Goal: Navigation & Orientation: Find specific page/section

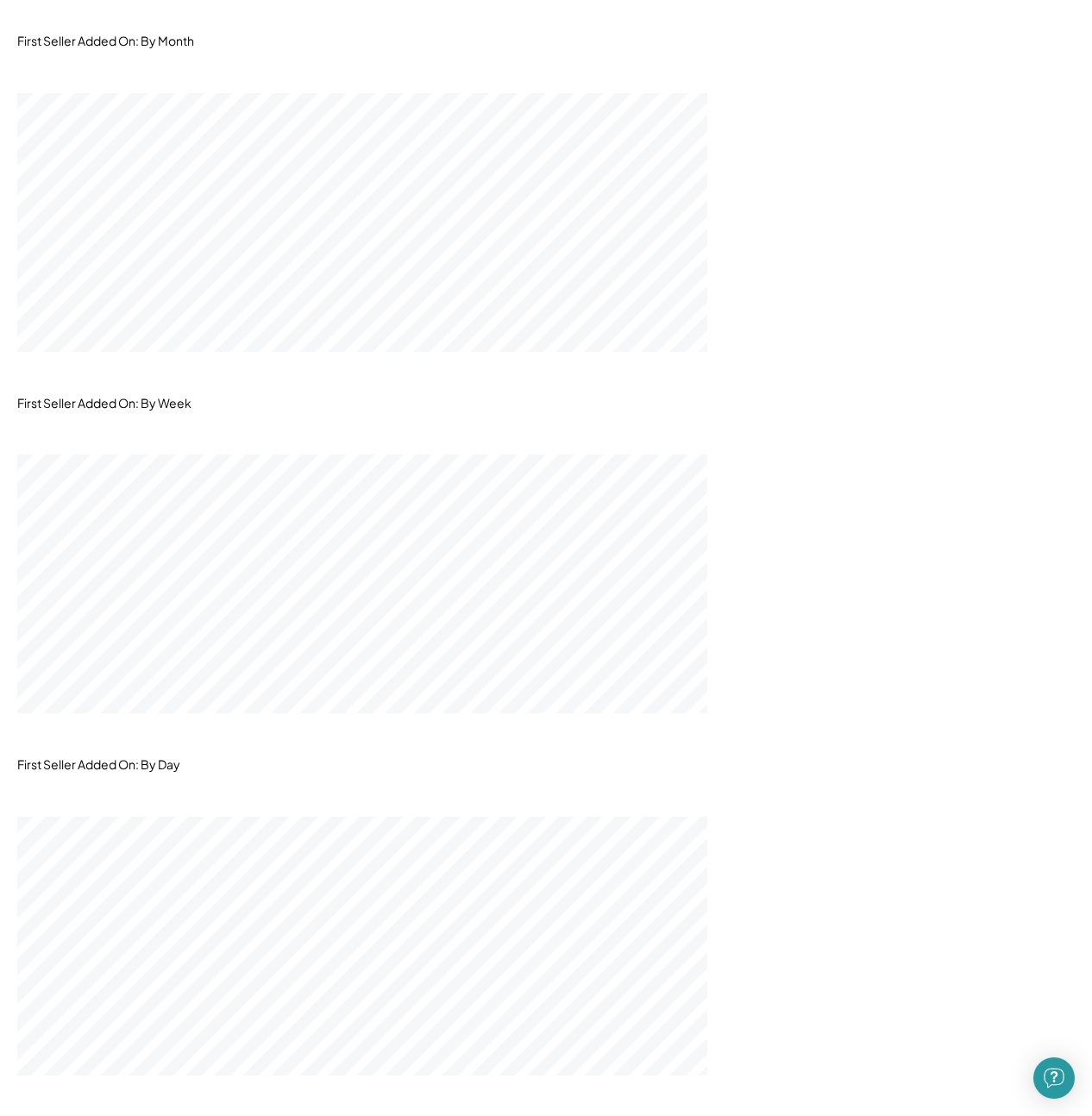
scroll to position [1805, 0]
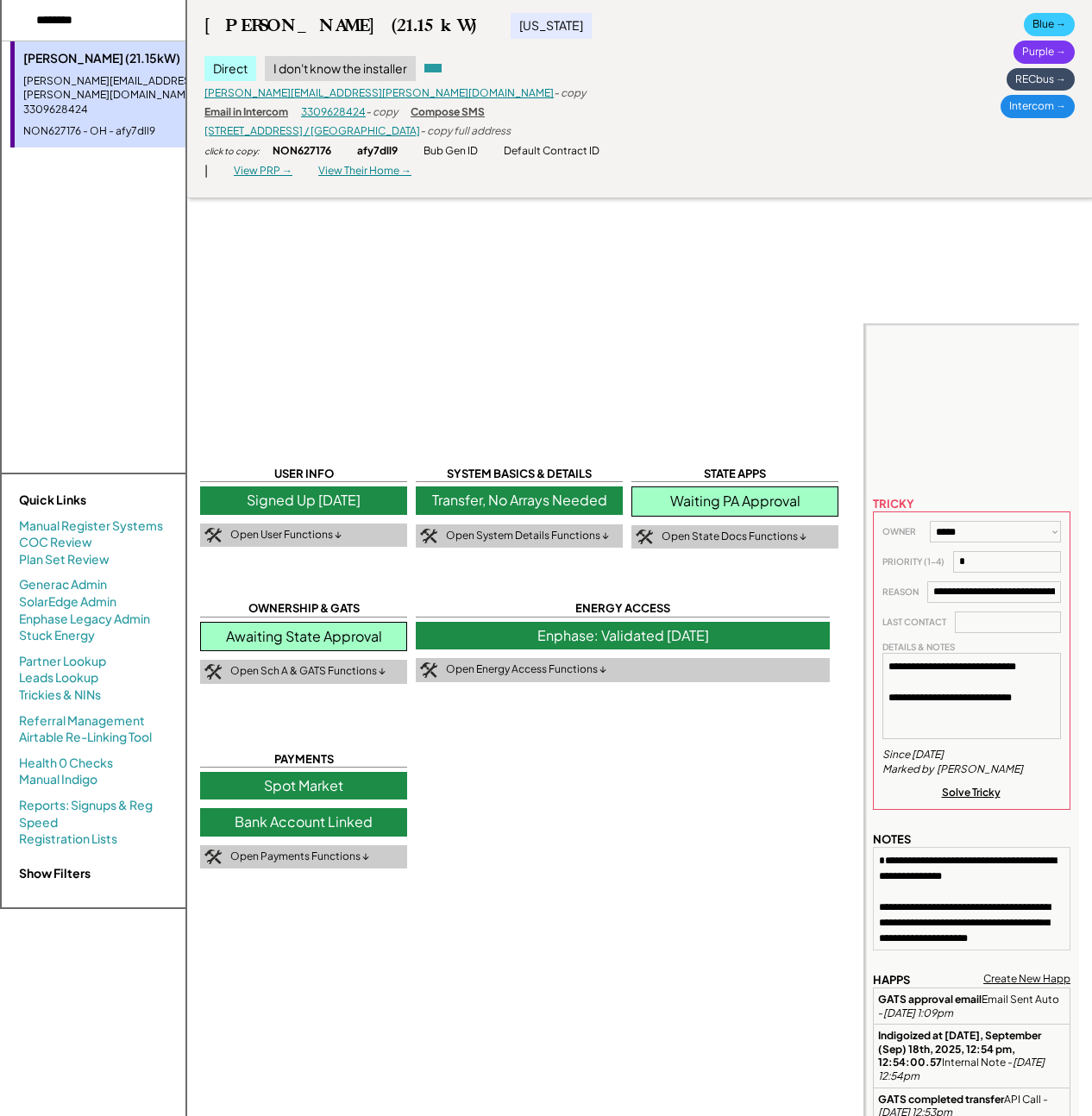
select select "**********"
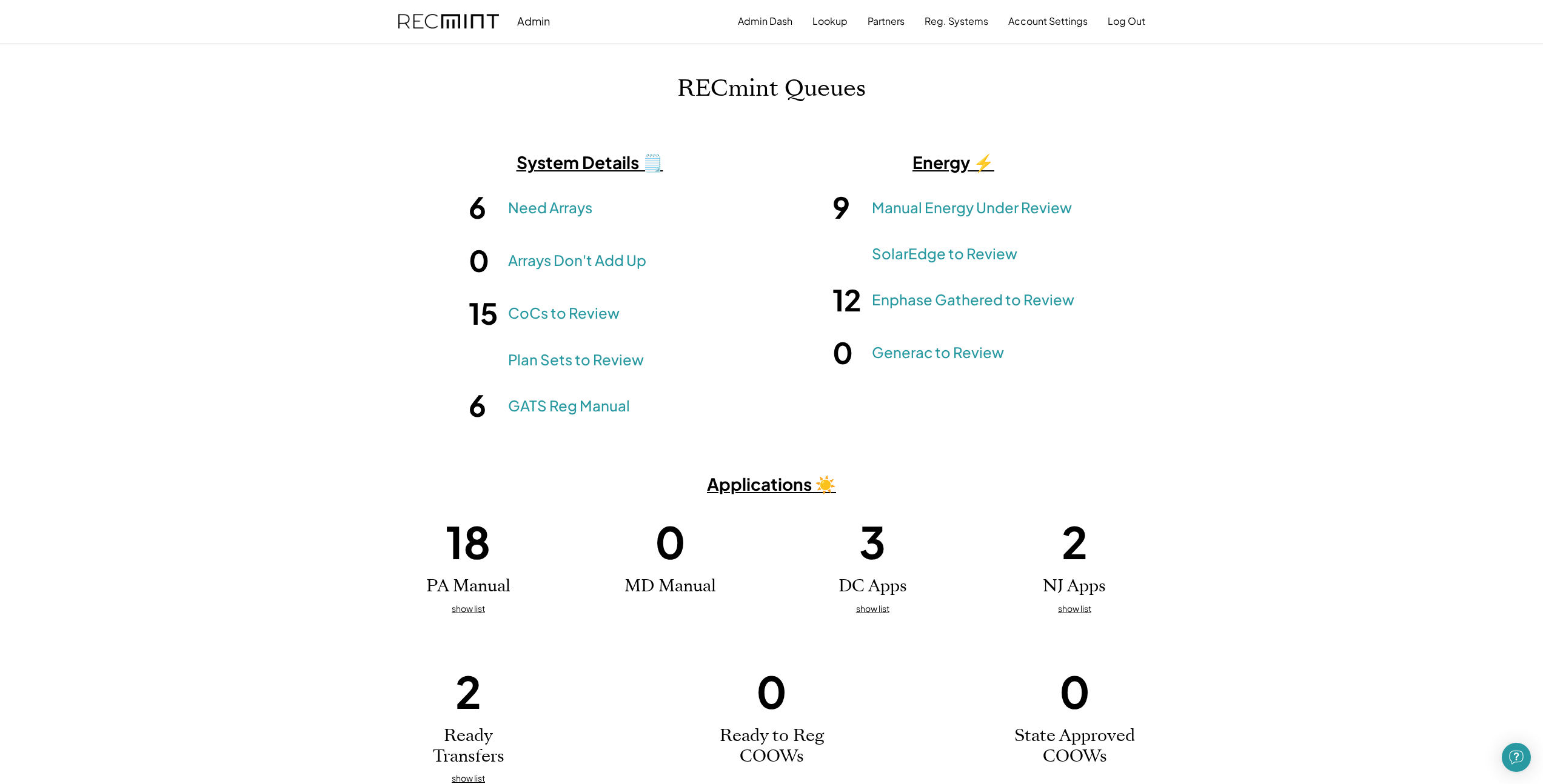
click at [1226, 440] on div "RECmint Queues System Details 🗒️ 6 Need Arrays 0 Arrays Don't Add Up 15 CoCs to…" at bounding box center [771, 429] width 1543 height 710
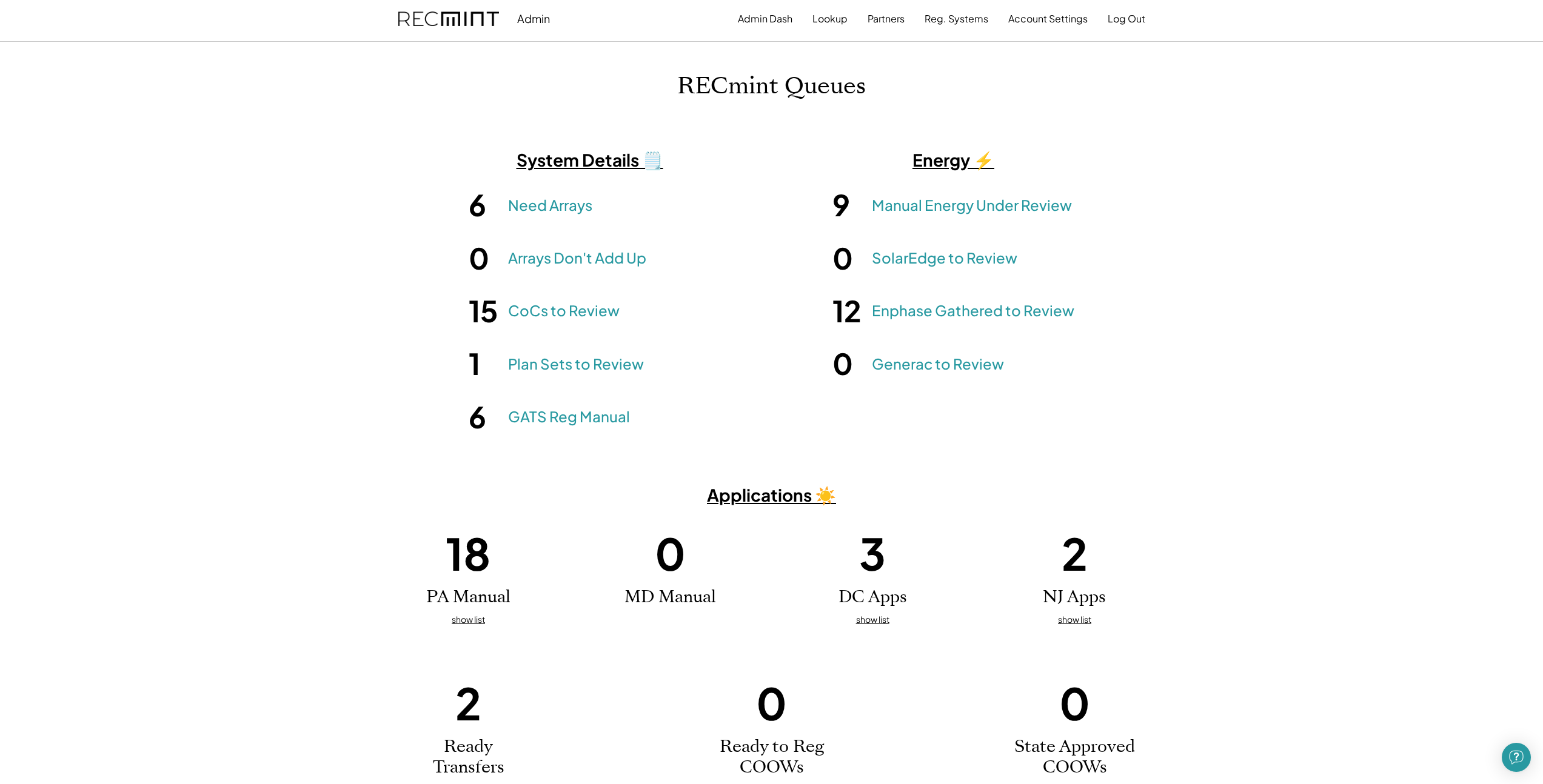
click at [1273, 490] on h3 "Applications ☀️" at bounding box center [771, 495] width 1543 height 22
